Goal: Information Seeking & Learning: Learn about a topic

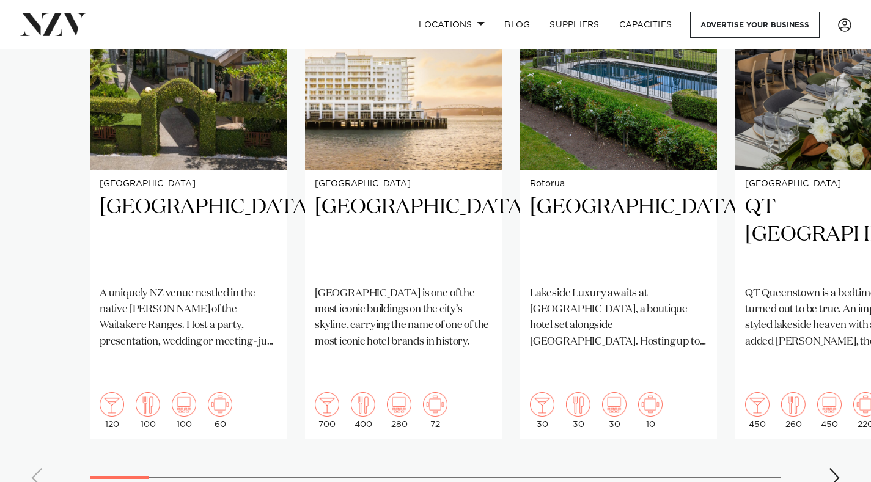
scroll to position [1009, 0]
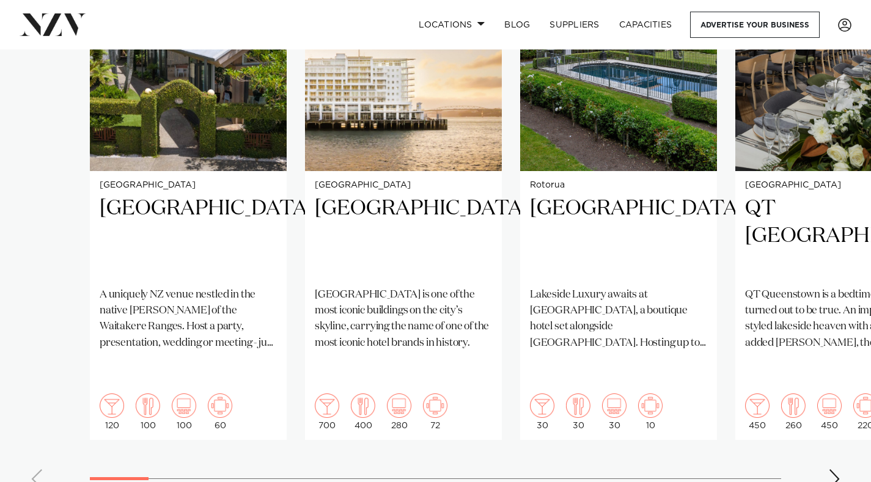
click at [823, 451] on swiper-container "Auckland Tui Hills A uniquely NZ venue nestled in the native bush of the Waitak…" at bounding box center [435, 203] width 871 height 592
click at [836, 469] on div "Next slide" at bounding box center [834, 479] width 12 height 20
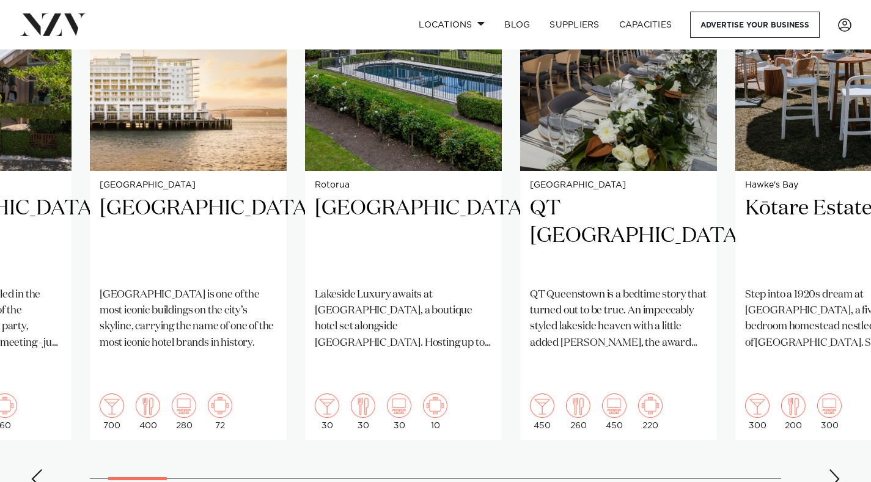
click at [836, 469] on div "Next slide" at bounding box center [834, 479] width 12 height 20
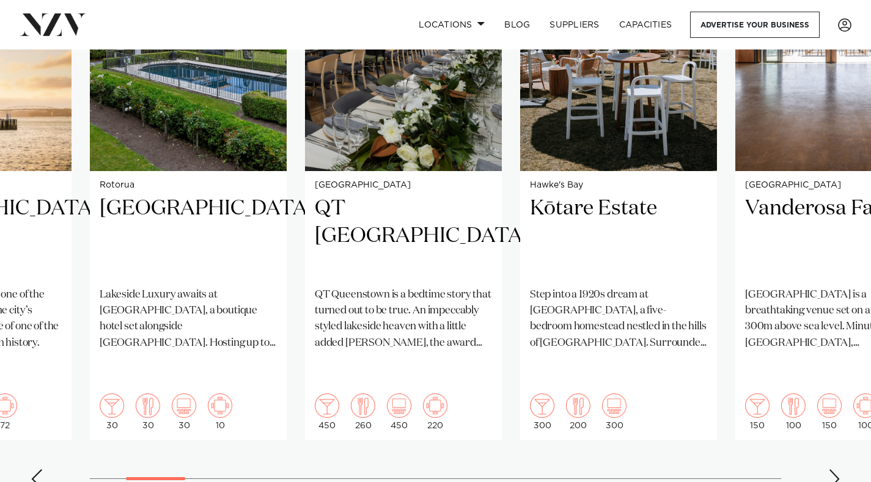
click at [836, 469] on div "Next slide" at bounding box center [834, 479] width 12 height 20
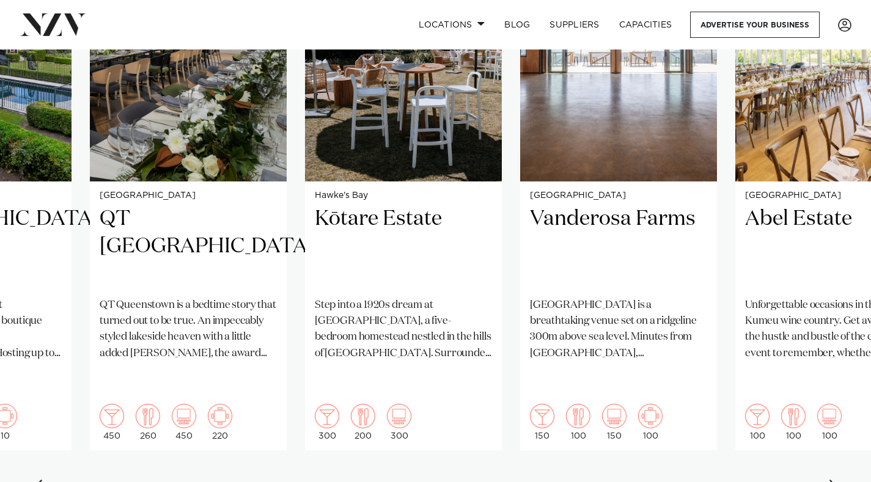
scroll to position [994, 0]
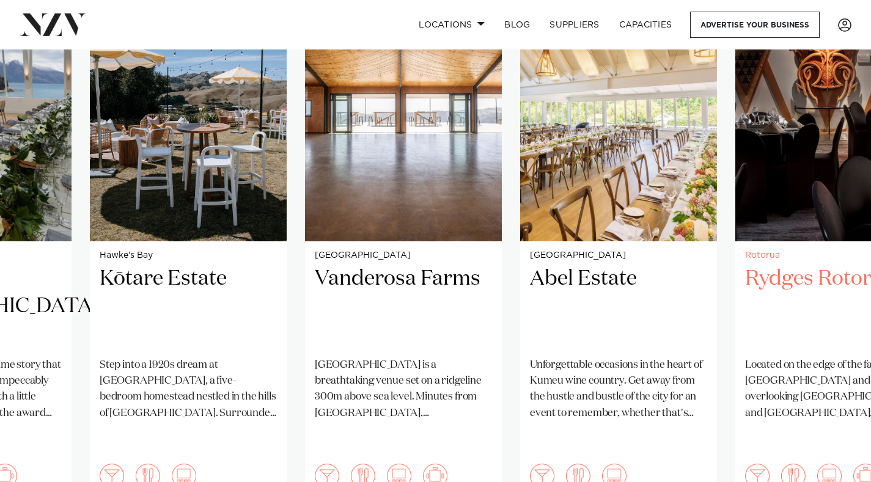
scroll to position [944, 0]
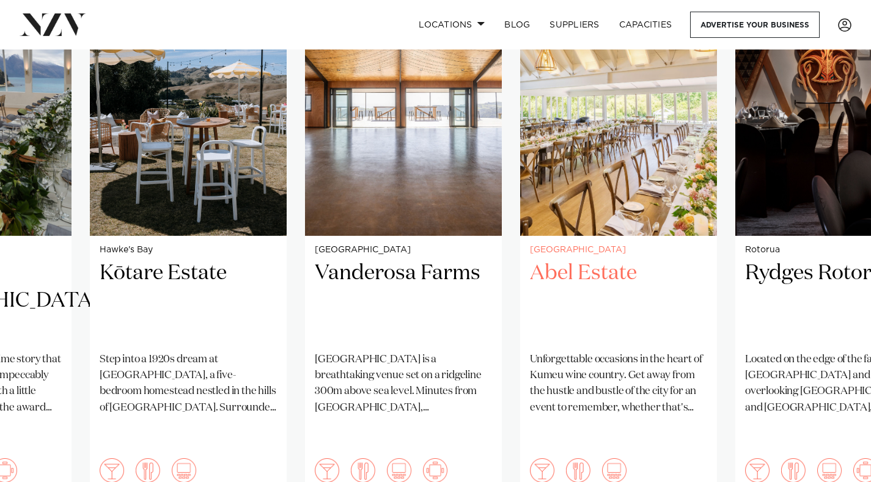
click at [640, 253] on small "[GEOGRAPHIC_DATA]" at bounding box center [618, 250] width 177 height 9
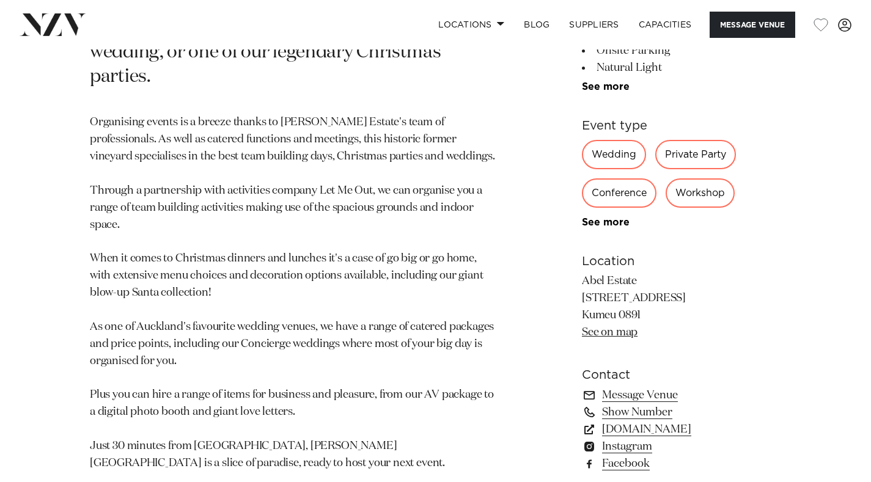
scroll to position [661, 0]
click at [631, 334] on link "See on map" at bounding box center [610, 331] width 56 height 11
click at [605, 330] on link "See on map" at bounding box center [610, 331] width 56 height 11
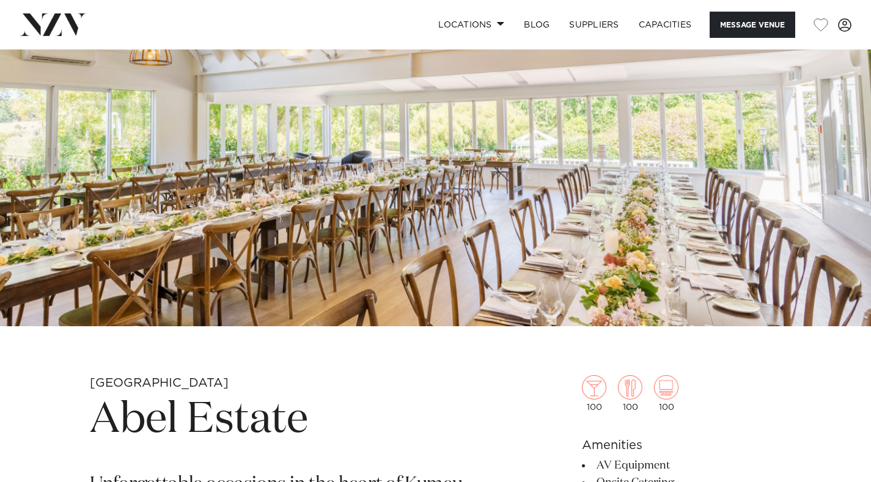
scroll to position [0, 0]
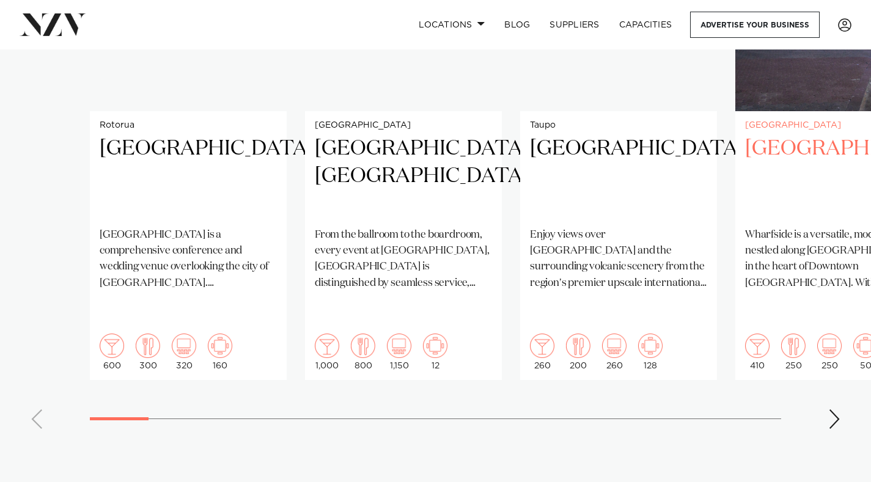
scroll to position [1070, 0]
click at [834, 409] on div "Next slide" at bounding box center [834, 419] width 12 height 20
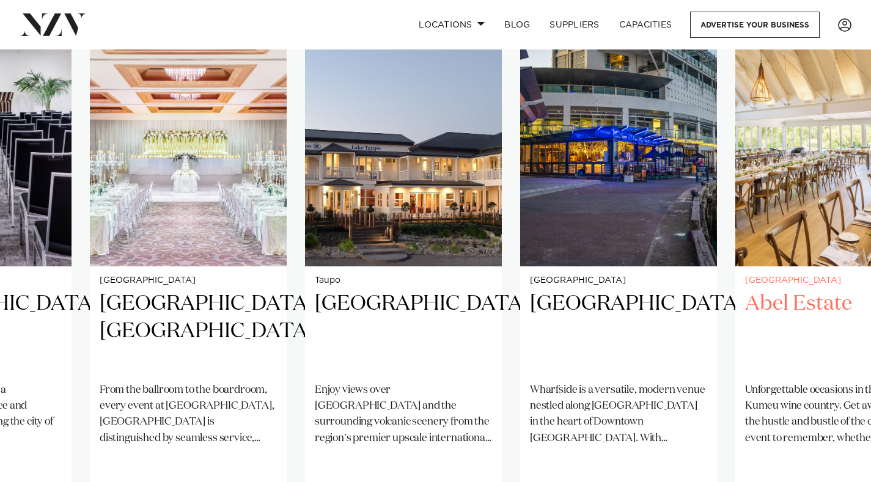
scroll to position [913, 0]
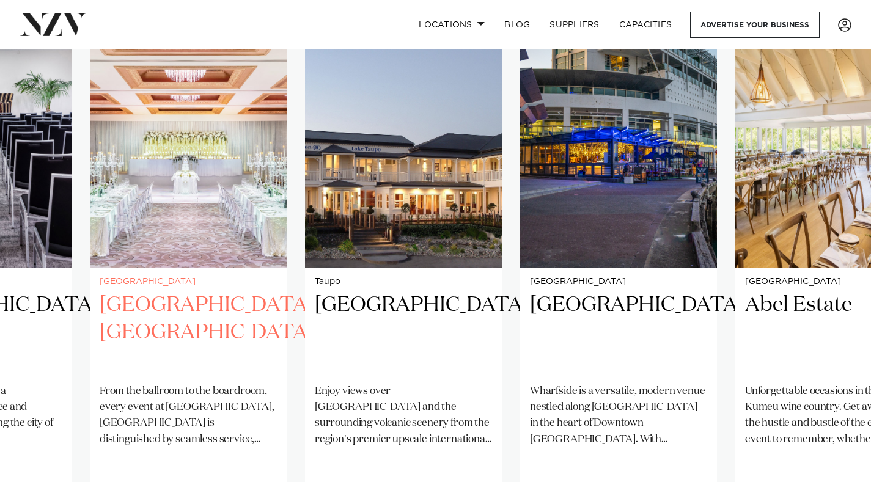
click at [180, 238] on img "2 / 38" at bounding box center [188, 136] width 197 height 264
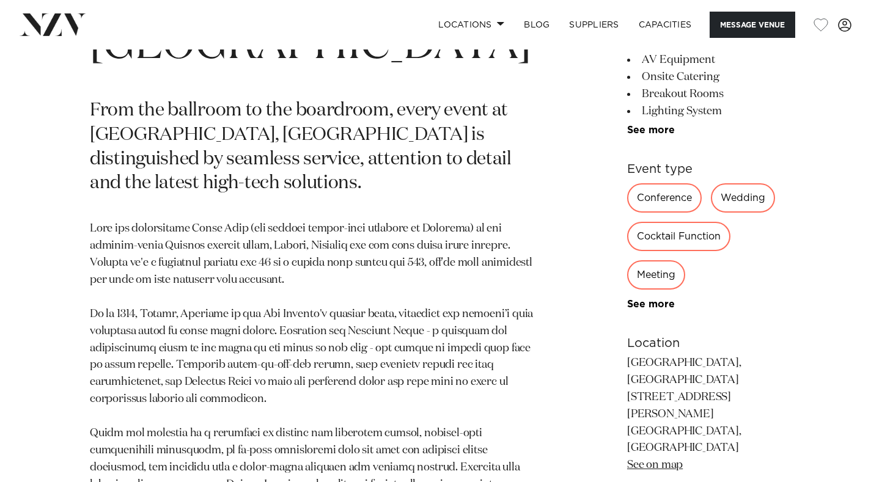
scroll to position [579, 0]
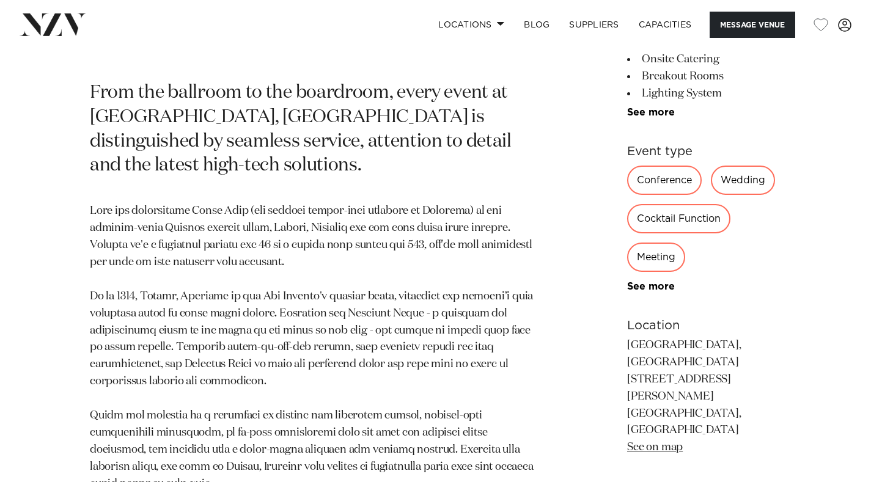
click at [627, 442] on link "See on map" at bounding box center [655, 447] width 56 height 11
click at [527, 183] on div "Auckland Cordis, Auckland From the ballroom to the boardroom, every event at Co…" at bounding box center [435, 264] width 851 height 675
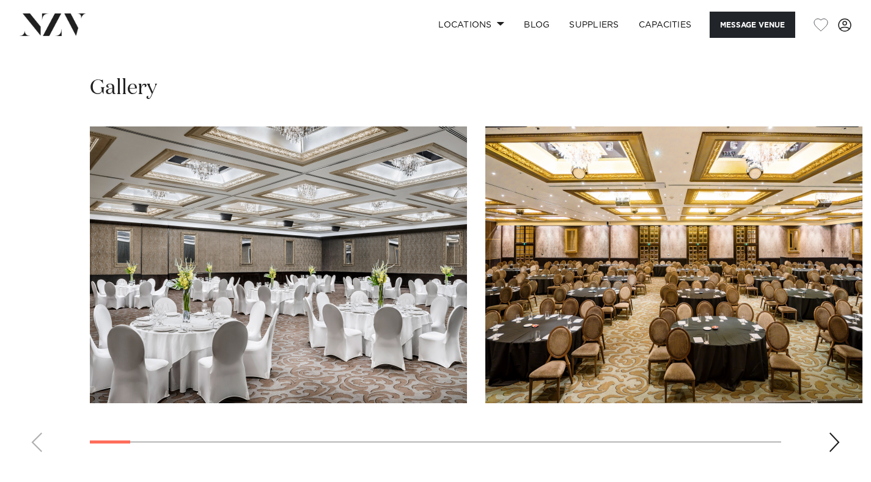
scroll to position [1153, 0]
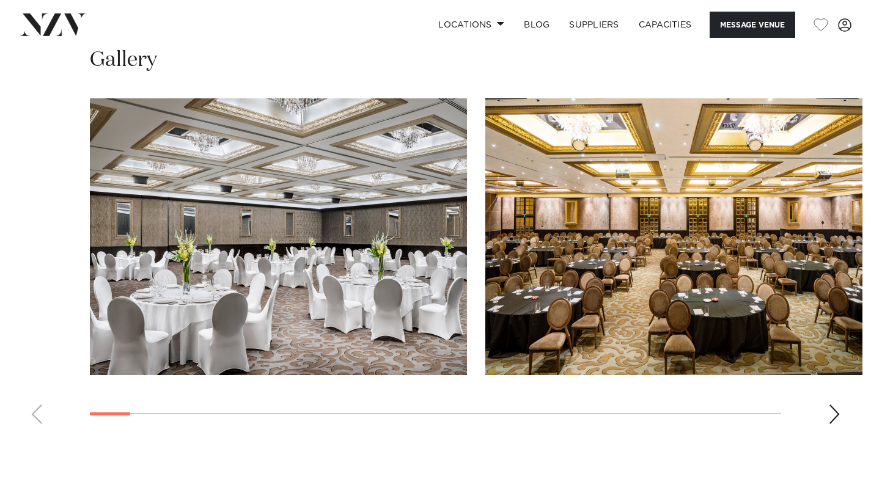
click at [840, 405] on div "Next slide" at bounding box center [834, 415] width 12 height 20
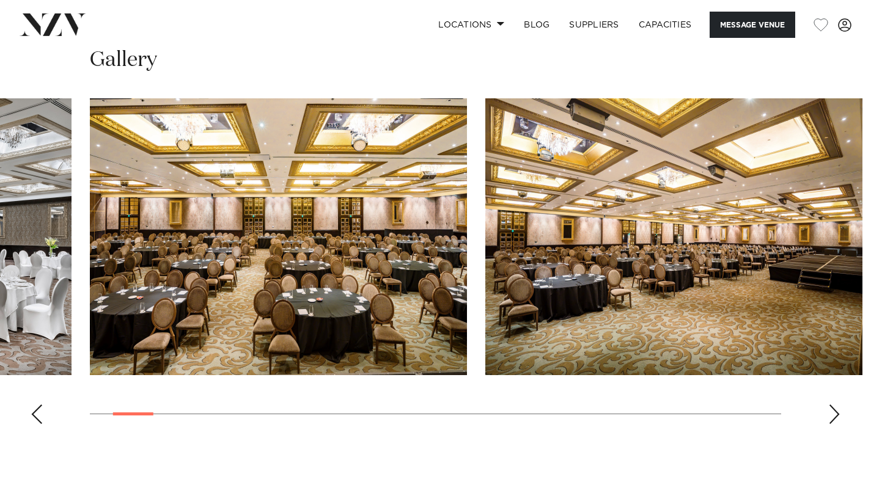
click at [840, 405] on div "Next slide" at bounding box center [834, 415] width 12 height 20
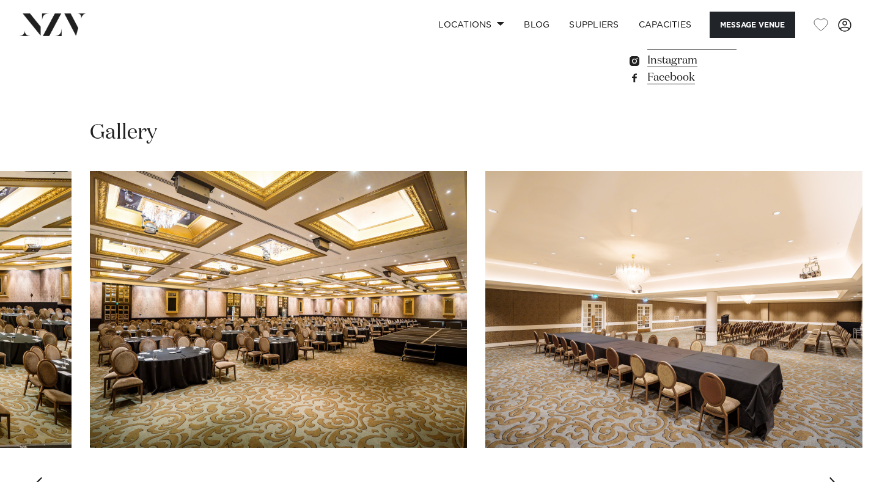
scroll to position [1079, 0]
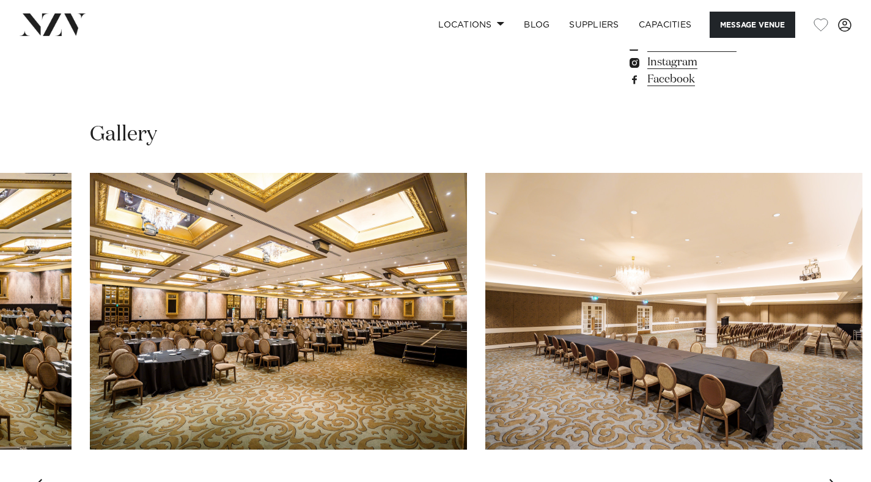
click at [825, 397] on swiper-container at bounding box center [435, 341] width 871 height 336
click at [836, 479] on div "Next slide" at bounding box center [834, 489] width 12 height 20
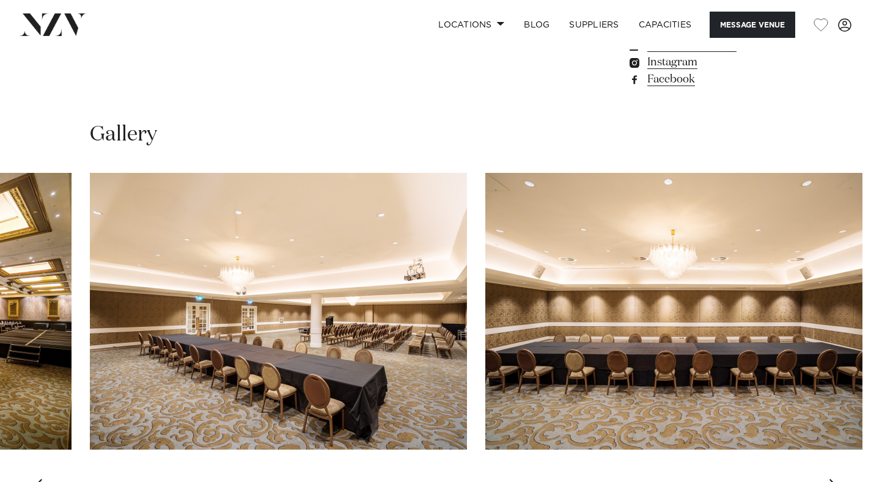
click at [836, 479] on div "Next slide" at bounding box center [834, 489] width 12 height 20
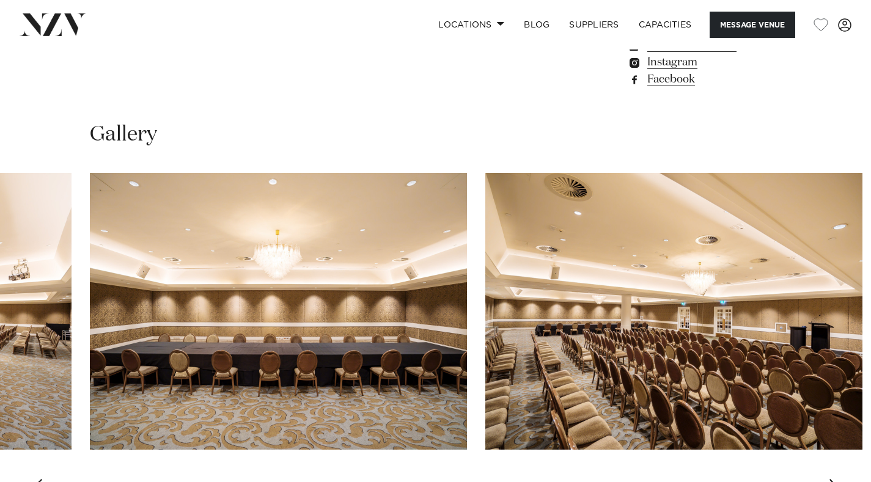
click at [836, 479] on div "Next slide" at bounding box center [834, 489] width 12 height 20
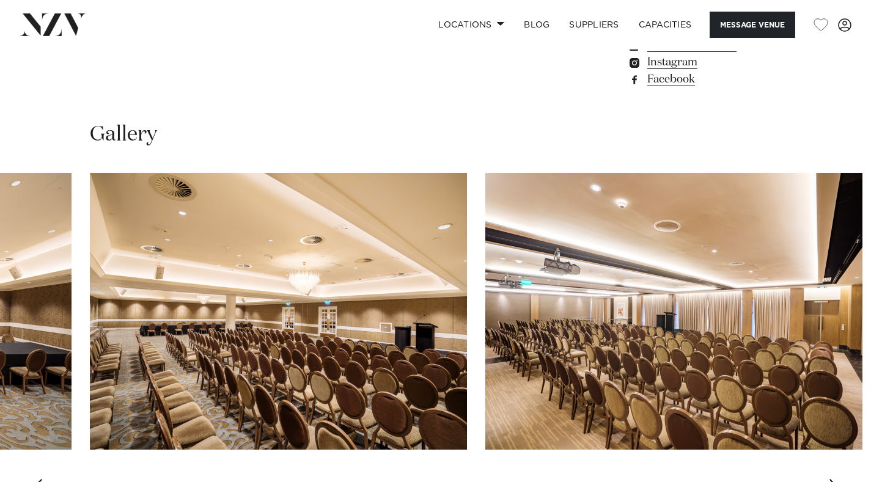
click at [836, 479] on div "Next slide" at bounding box center [834, 489] width 12 height 20
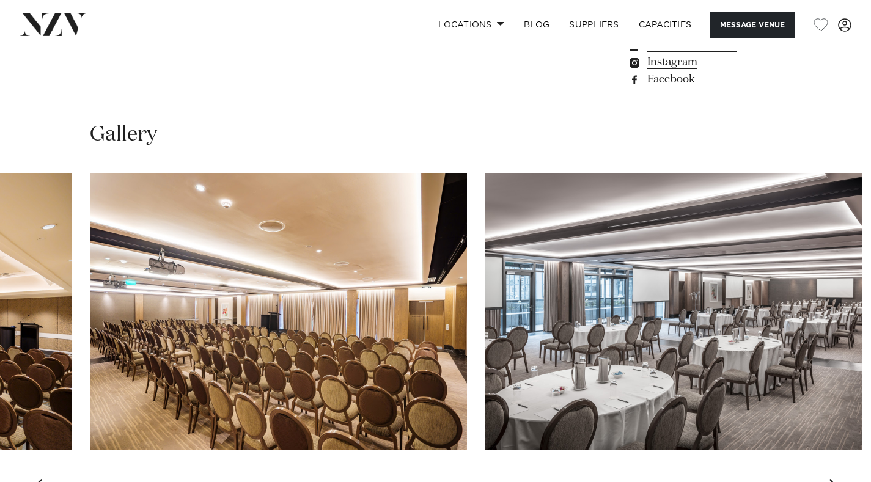
click at [836, 479] on div "Next slide" at bounding box center [834, 489] width 12 height 20
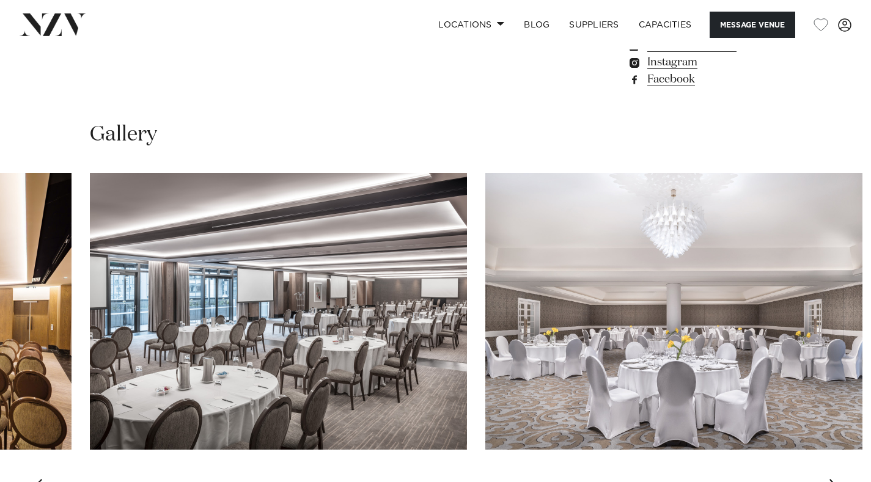
click at [836, 479] on div "Next slide" at bounding box center [834, 489] width 12 height 20
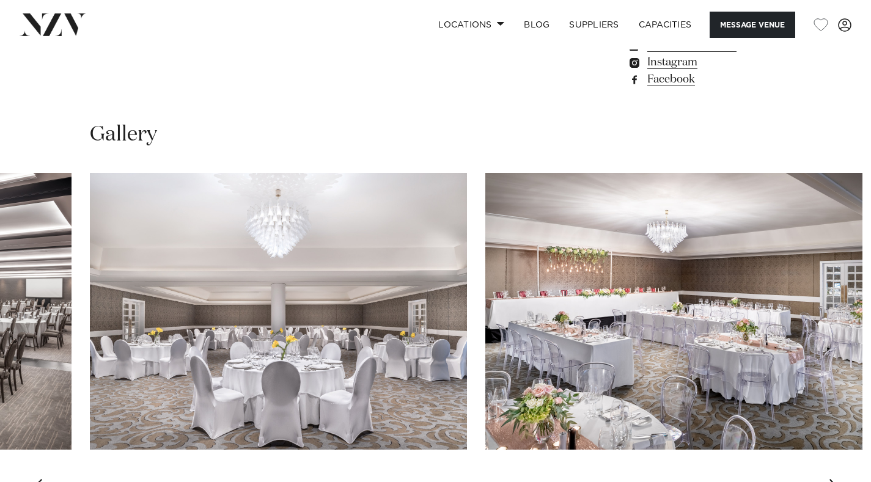
click at [836, 479] on div "Next slide" at bounding box center [834, 489] width 12 height 20
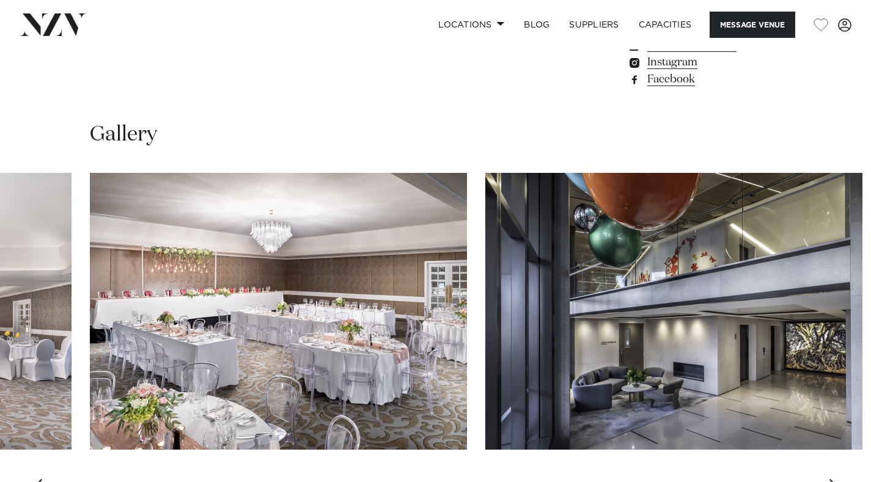
click at [836, 479] on div "Next slide" at bounding box center [834, 489] width 12 height 20
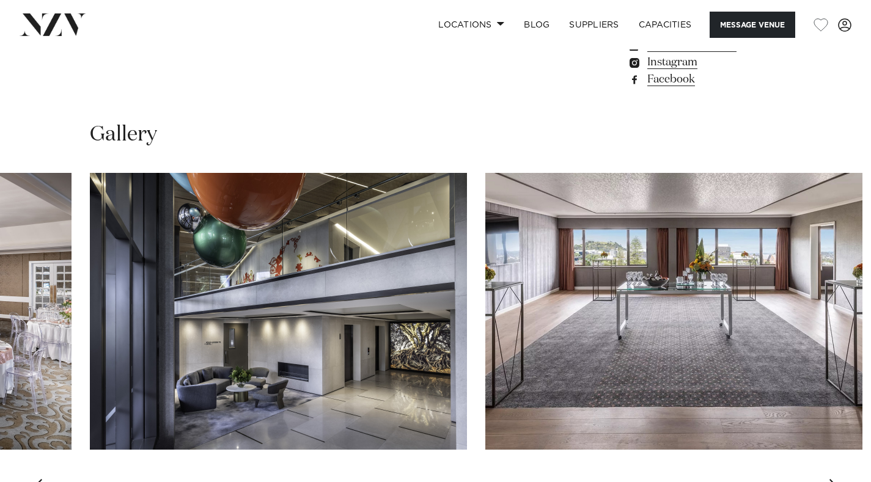
click at [836, 479] on div "Next slide" at bounding box center [834, 489] width 12 height 20
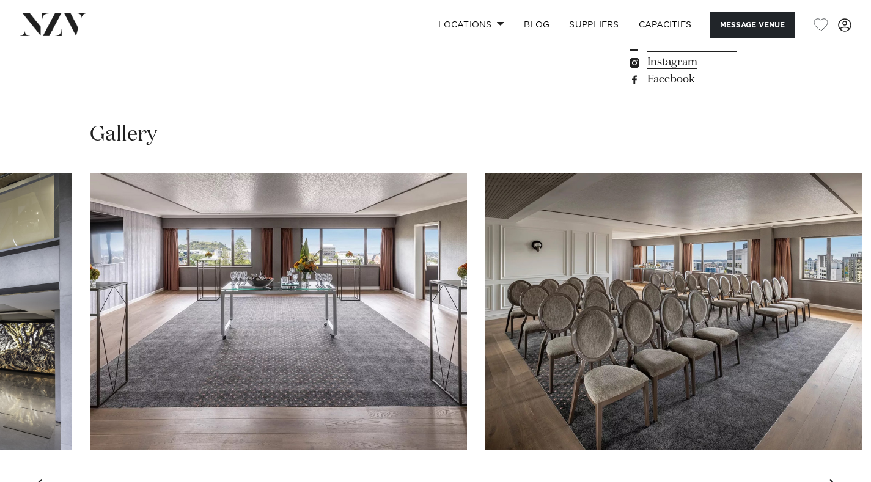
click at [836, 479] on div "Next slide" at bounding box center [834, 489] width 12 height 20
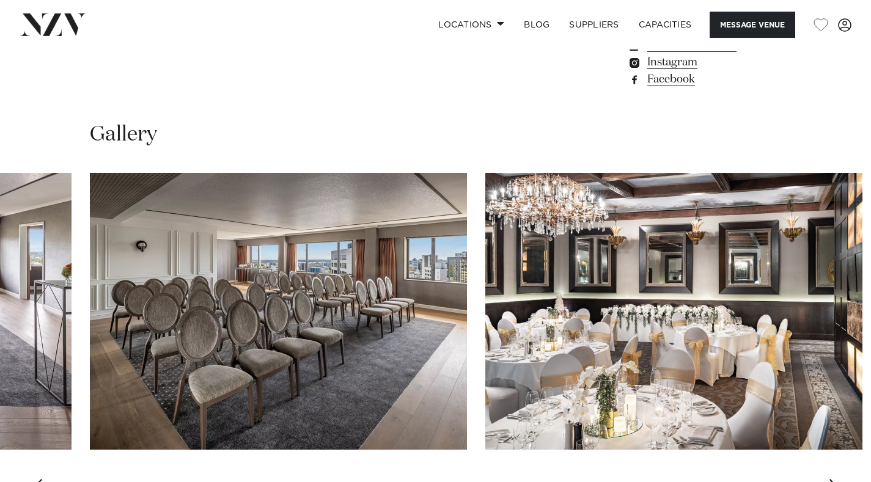
click at [836, 479] on div "Next slide" at bounding box center [834, 489] width 12 height 20
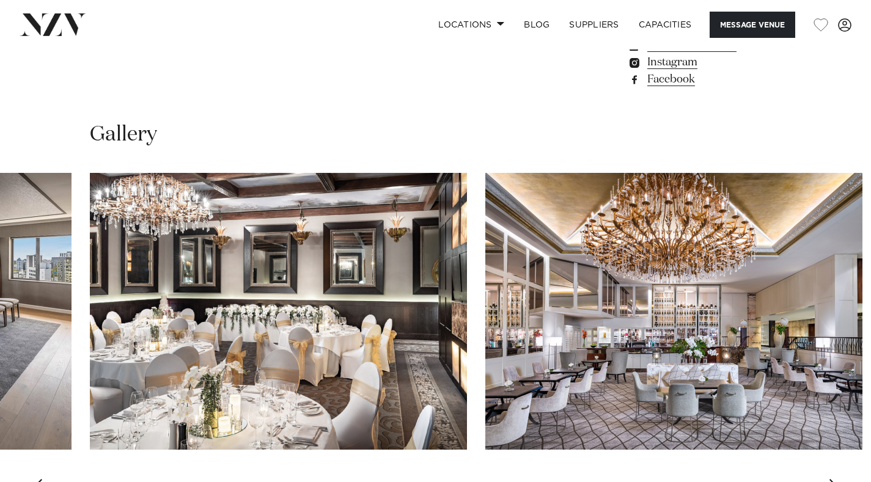
click at [836, 479] on div "Next slide" at bounding box center [834, 489] width 12 height 20
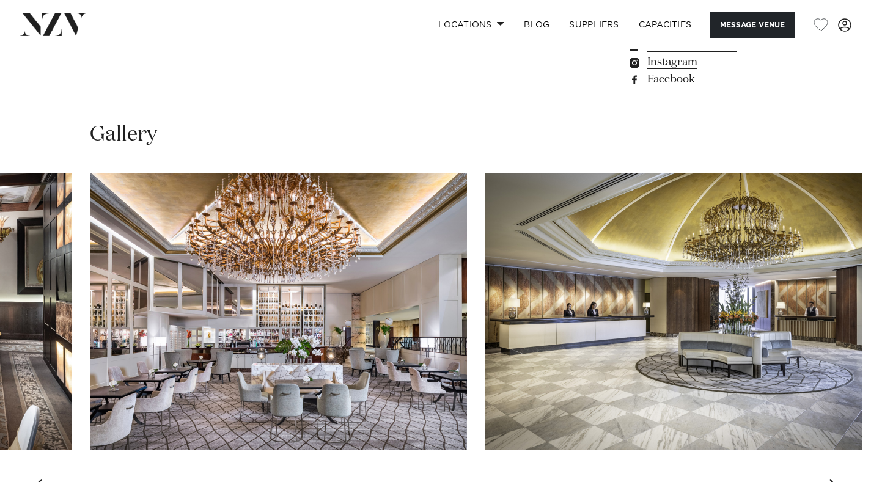
click at [836, 479] on div "Next slide" at bounding box center [834, 489] width 12 height 20
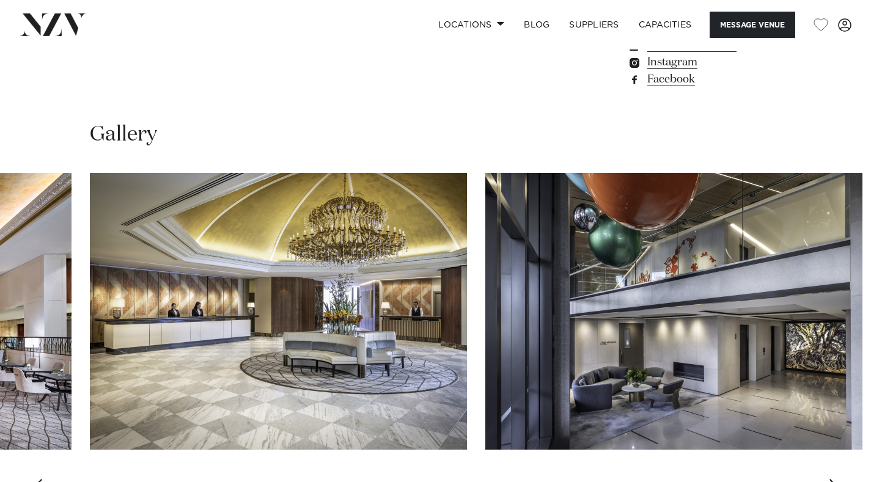
click at [836, 479] on div "Next slide" at bounding box center [834, 489] width 12 height 20
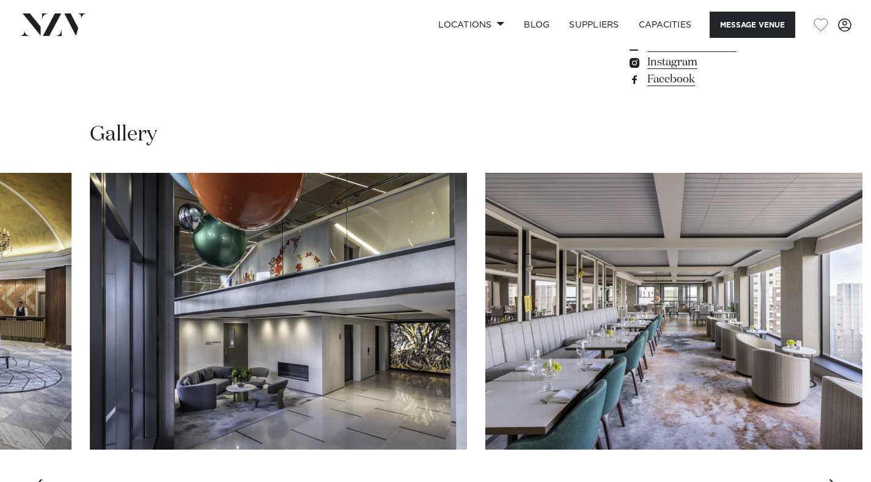
click at [836, 479] on div "Next slide" at bounding box center [834, 489] width 12 height 20
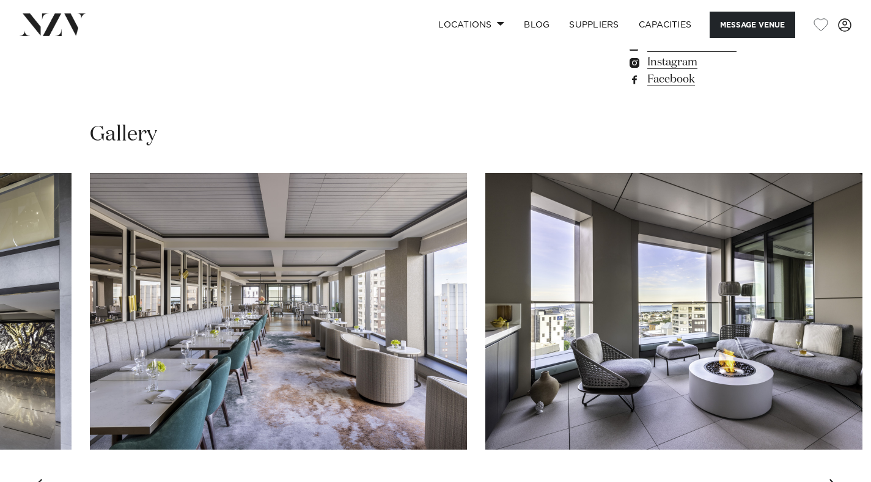
click at [836, 479] on div "Next slide" at bounding box center [834, 489] width 12 height 20
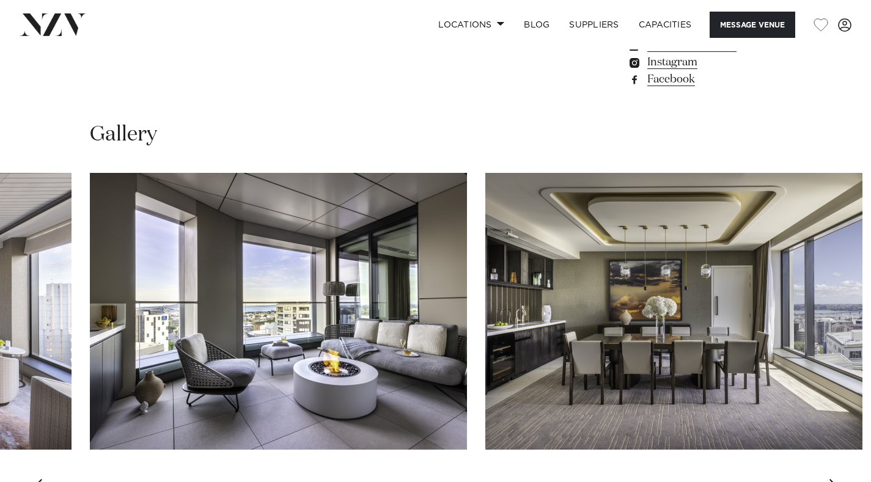
click at [836, 479] on div "Next slide" at bounding box center [834, 489] width 12 height 20
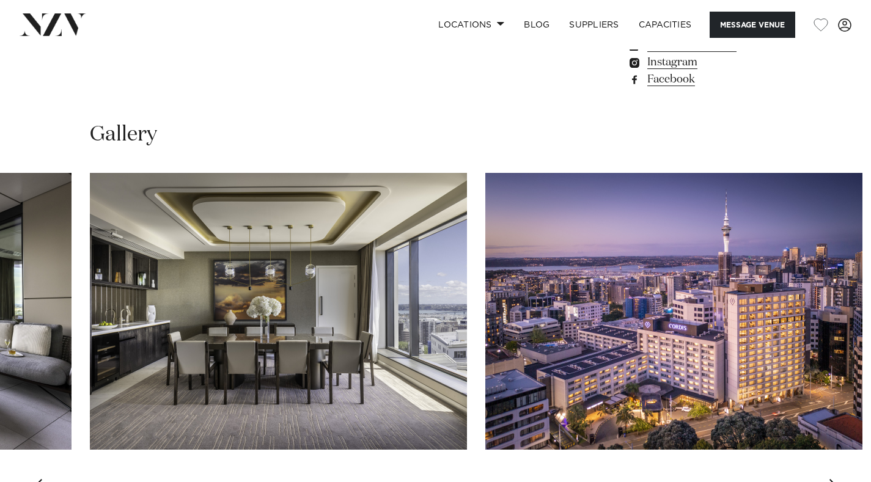
click at [836, 479] on div "Next slide" at bounding box center [834, 489] width 12 height 20
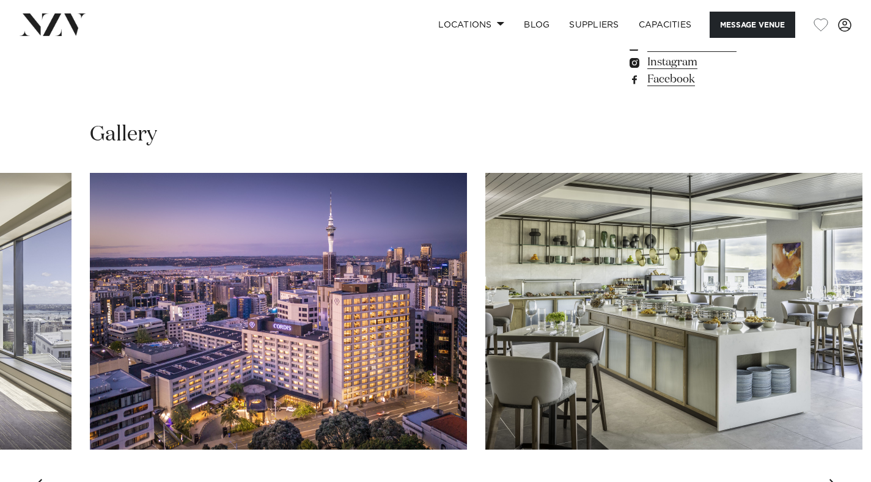
click at [836, 479] on div "Next slide" at bounding box center [834, 489] width 12 height 20
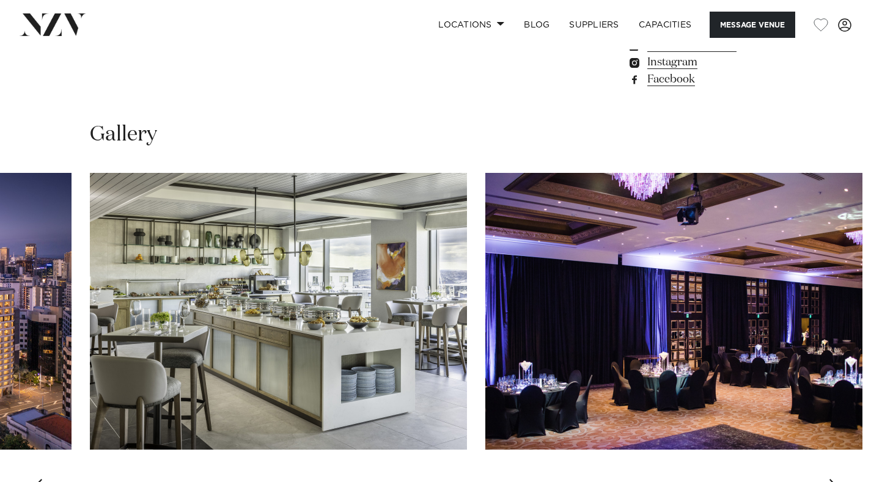
click at [836, 479] on div "Next slide" at bounding box center [834, 489] width 12 height 20
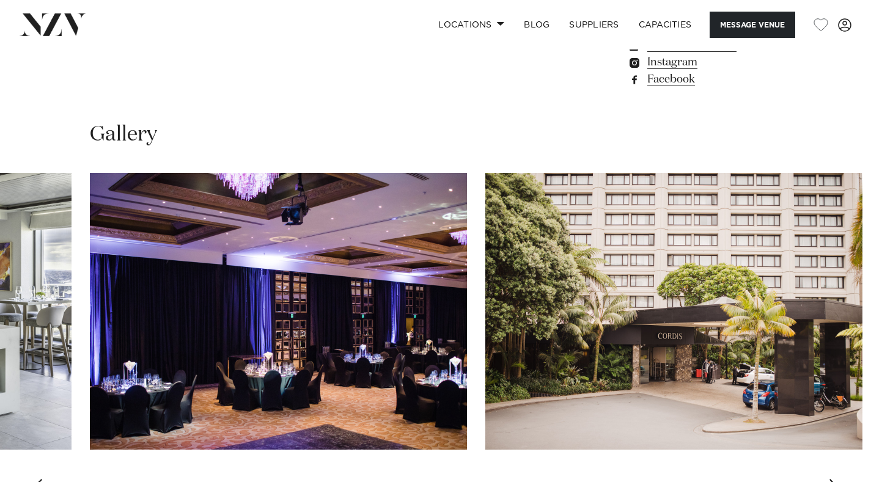
click at [836, 479] on div "Next slide" at bounding box center [834, 489] width 12 height 20
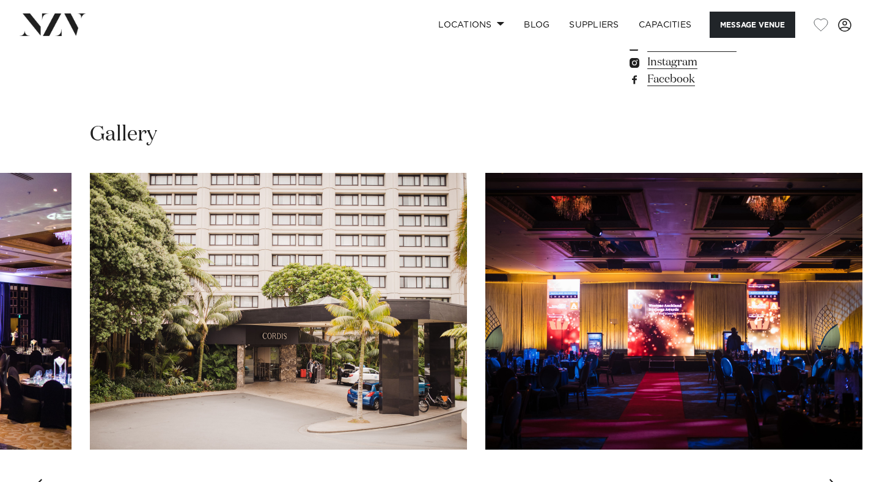
click at [836, 479] on div "Next slide" at bounding box center [834, 489] width 12 height 20
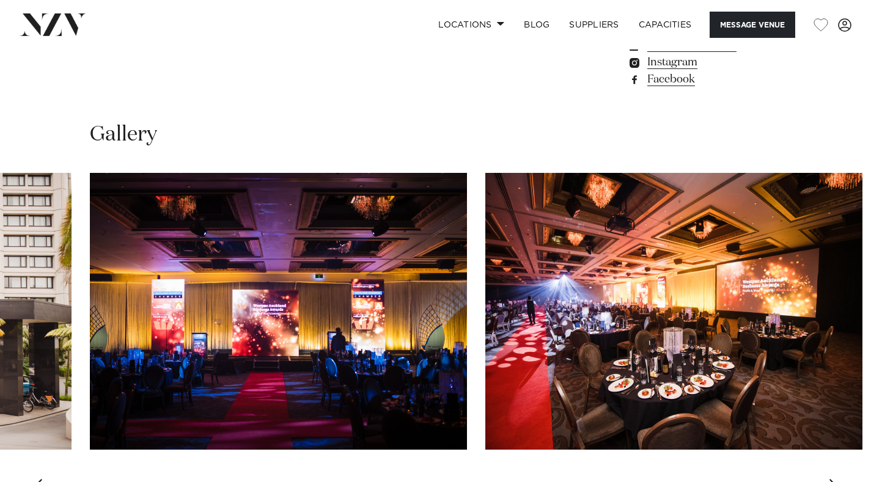
click at [836, 479] on div "Next slide" at bounding box center [834, 489] width 12 height 20
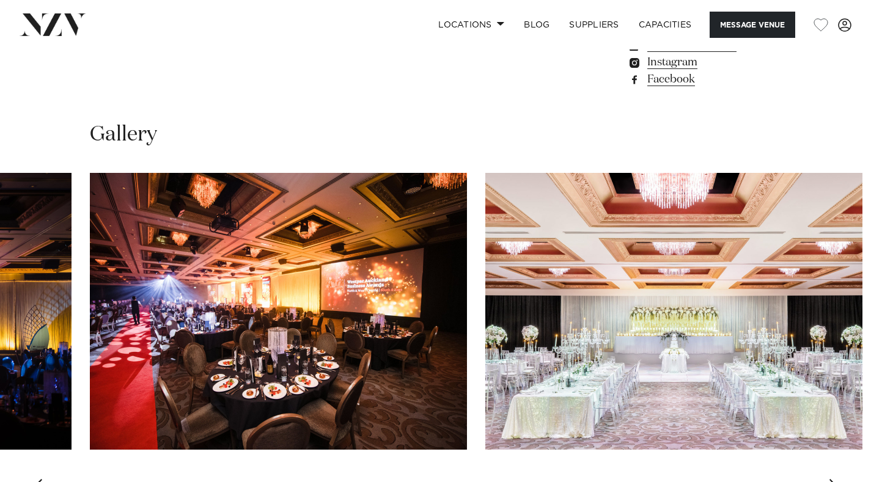
click at [836, 479] on div "Next slide" at bounding box center [834, 489] width 12 height 20
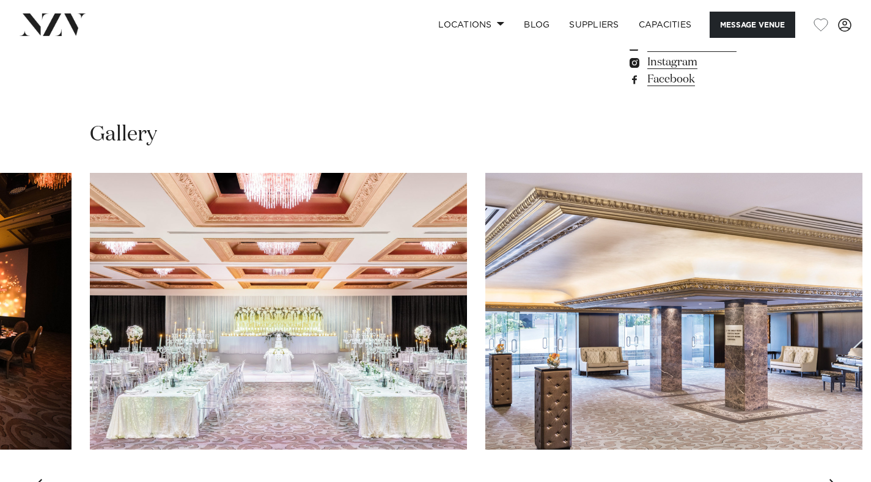
click at [836, 479] on div "Next slide" at bounding box center [834, 489] width 12 height 20
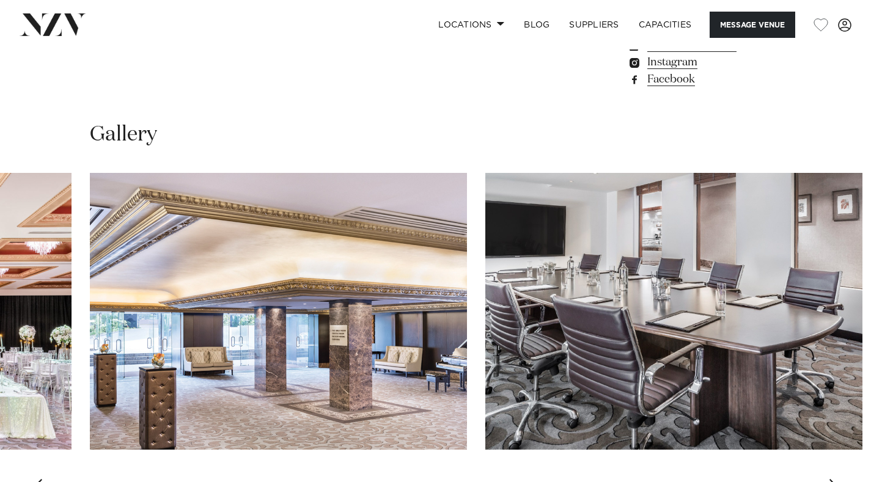
click at [836, 479] on div "Next slide" at bounding box center [834, 489] width 12 height 20
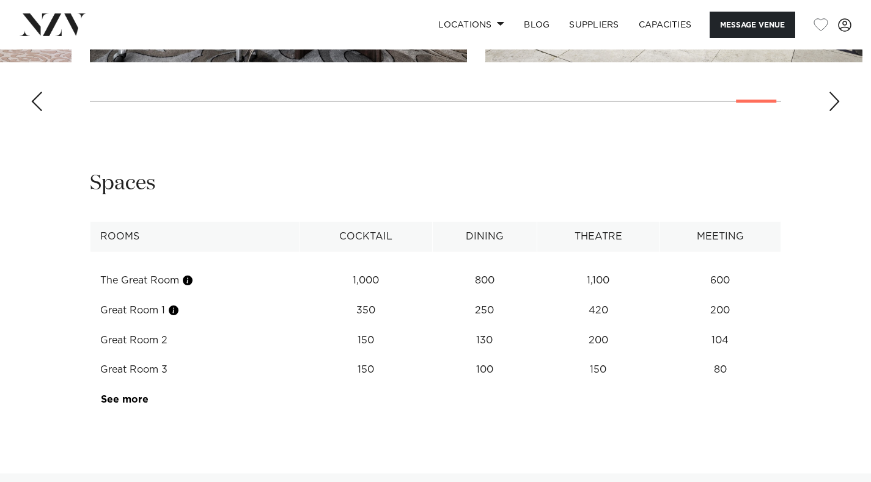
scroll to position [1468, 0]
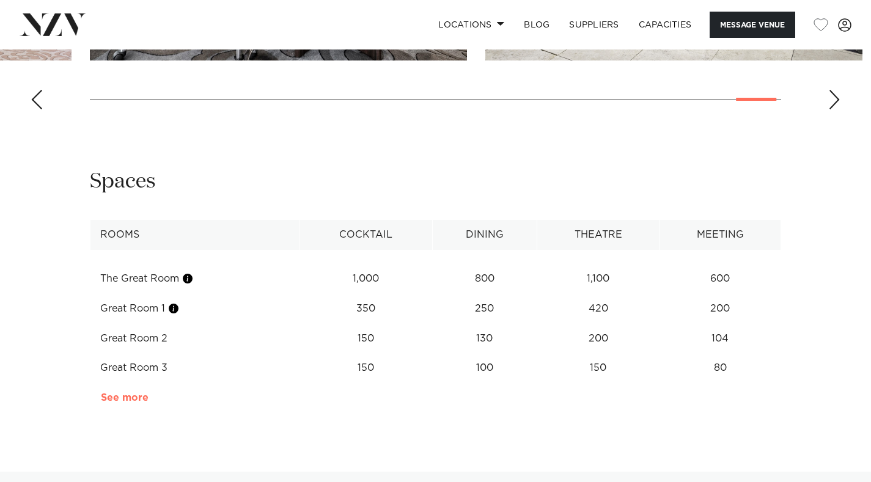
click at [125, 393] on link "See more" at bounding box center [148, 398] width 95 height 10
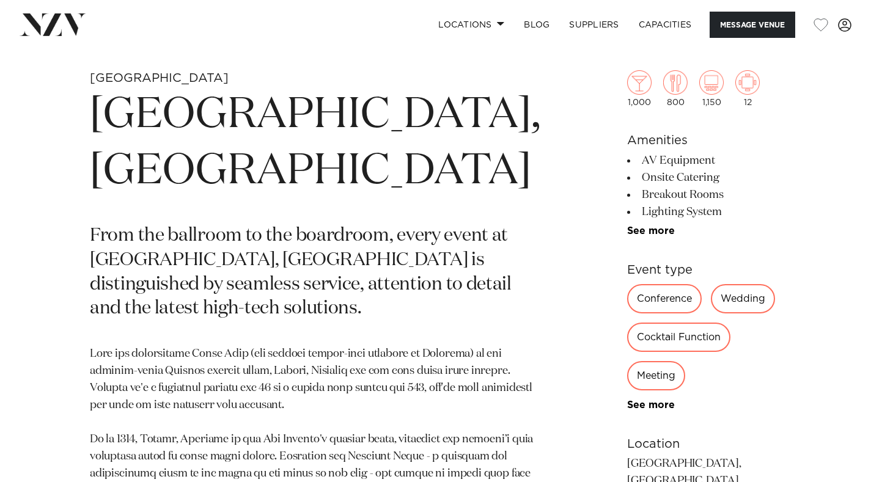
scroll to position [437, 0]
